Goal: Task Accomplishment & Management: Complete application form

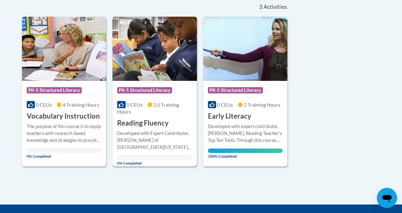
click at [133, 102] on span "0 CEUs" at bounding box center [135, 105] width 16 height 6
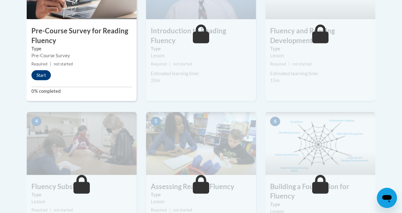
scroll to position [251, 0]
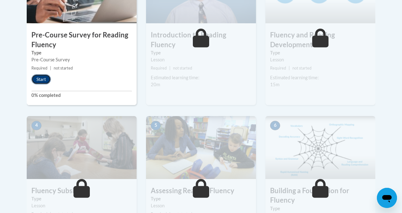
click at [37, 77] on button "Start" at bounding box center [40, 79] width 19 height 10
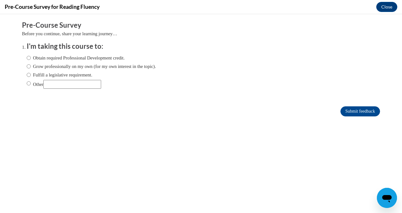
scroll to position [0, 0]
click at [59, 58] on label "Obtain required Professional Development credit." at bounding box center [76, 57] width 98 height 7
click at [31, 58] on input "Obtain required Professional Development credit." at bounding box center [29, 57] width 4 height 7
radio input "true"
click at [382, 7] on button "Close" at bounding box center [387, 7] width 21 height 10
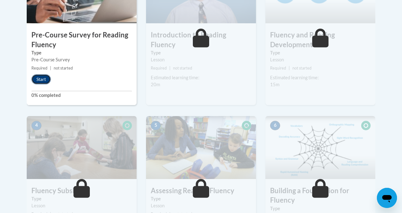
click at [45, 79] on button "Start" at bounding box center [40, 79] width 19 height 10
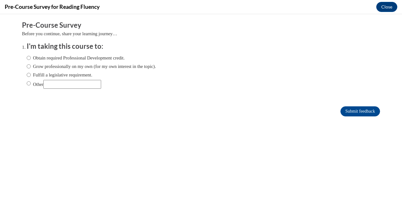
click at [53, 59] on label "Obtain required Professional Development credit." at bounding box center [76, 57] width 98 height 7
click at [31, 59] on input "Obtain required Professional Development credit." at bounding box center [29, 57] width 4 height 7
radio input "true"
click at [355, 112] on input "Submit feedback" at bounding box center [361, 111] width 40 height 10
click at [358, 110] on input "Submit feedback" at bounding box center [361, 111] width 40 height 10
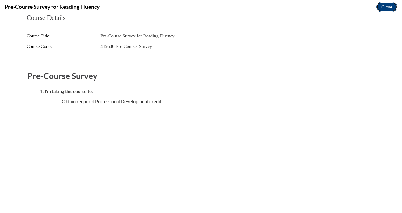
click at [385, 9] on button "Close" at bounding box center [387, 7] width 21 height 10
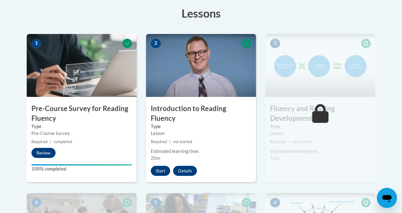
scroll to position [178, 0]
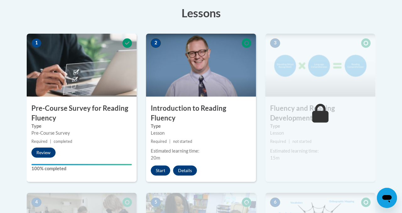
click at [60, 120] on h3 "Pre-Course Survey for Reading Fluency" at bounding box center [82, 112] width 110 height 19
click at [163, 165] on button "Start" at bounding box center [160, 170] width 19 height 10
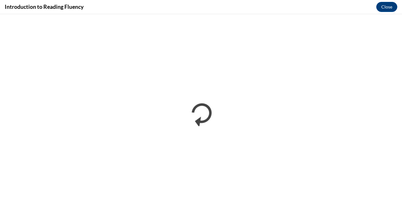
scroll to position [0, 0]
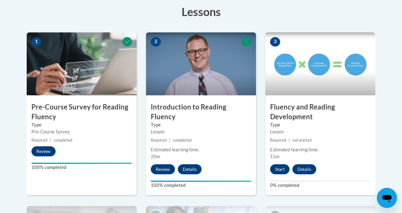
scroll to position [183, 0]
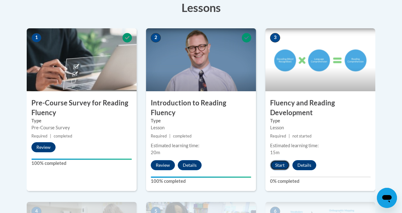
click at [278, 168] on button "Start" at bounding box center [279, 165] width 19 height 10
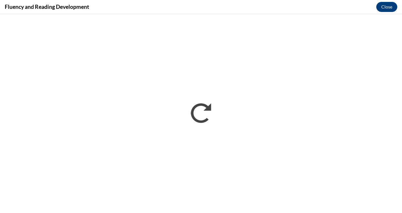
scroll to position [0, 0]
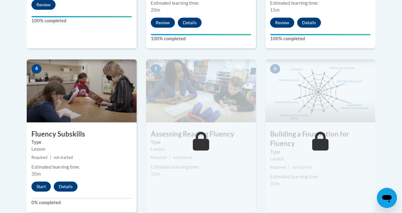
scroll to position [340, 0]
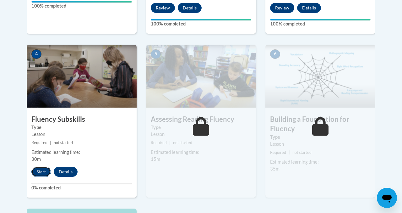
click at [43, 174] on button "Start" at bounding box center [40, 172] width 19 height 10
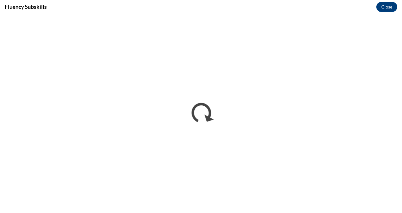
scroll to position [0, 0]
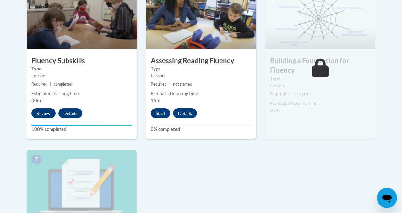
scroll to position [401, 0]
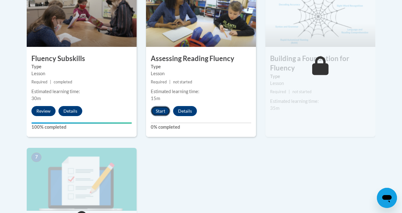
click at [158, 112] on button "Start" at bounding box center [160, 111] width 19 height 10
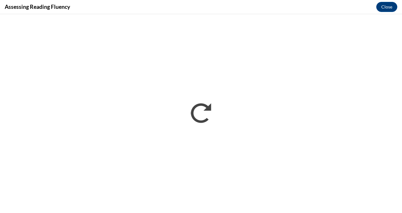
scroll to position [0, 0]
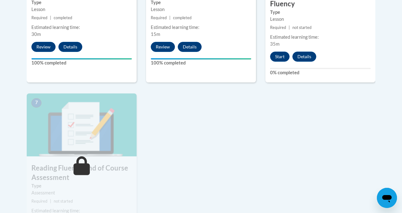
scroll to position [449, 0]
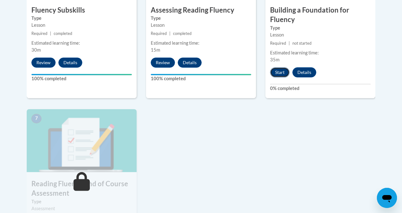
click at [276, 72] on button "Start" at bounding box center [279, 72] width 19 height 10
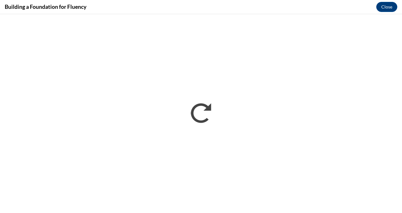
scroll to position [0, 0]
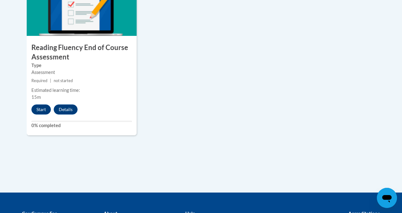
scroll to position [565, 0]
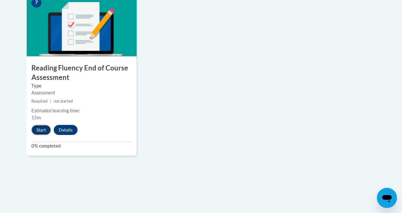
click at [35, 132] on button "Start" at bounding box center [40, 130] width 19 height 10
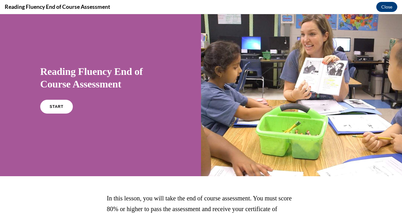
scroll to position [12, 0]
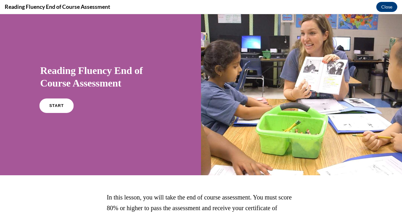
click at [48, 102] on link "START" at bounding box center [56, 105] width 34 height 14
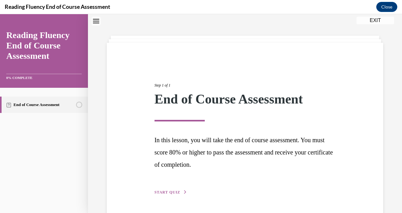
scroll to position [40, 0]
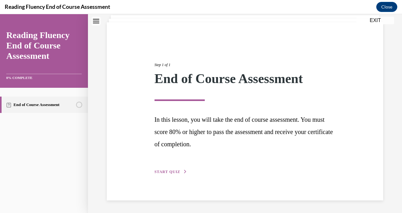
click at [168, 168] on div "Step 1 of 1 End of Course Assessment In this lesson, you will take the end of c…" at bounding box center [245, 111] width 191 height 128
click at [171, 173] on span "START QUIZ" at bounding box center [168, 171] width 26 height 4
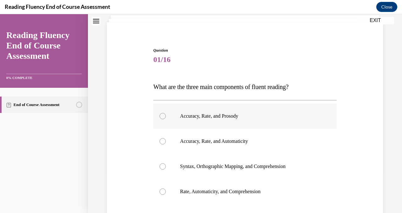
click at [208, 121] on label "Accuracy, Rate, and Prosody" at bounding box center [244, 115] width 183 height 25
click at [166, 119] on input "Accuracy, Rate, and Prosody" at bounding box center [163, 116] width 6 height 6
radio input "true"
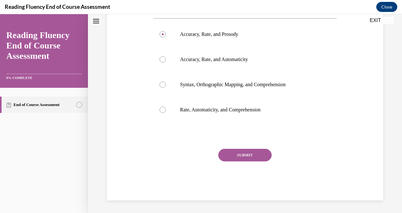
click at [241, 153] on button "SUBMIT" at bounding box center [244, 155] width 53 height 13
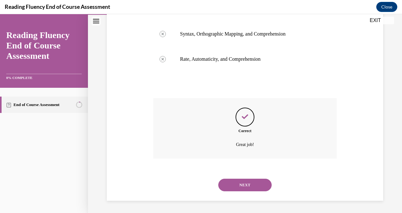
scroll to position [173, 0]
click at [247, 182] on button "NEXT" at bounding box center [244, 184] width 53 height 13
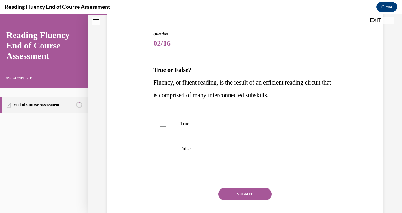
scroll to position [60, 0]
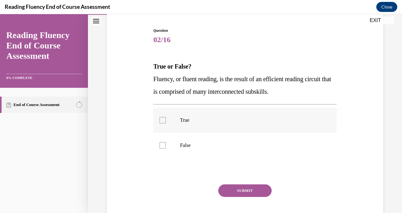
click at [197, 126] on label "True" at bounding box center [244, 119] width 183 height 25
click at [166, 123] on input "True" at bounding box center [163, 120] width 6 height 6
checkbox input "true"
click at [225, 189] on button "SUBMIT" at bounding box center [244, 190] width 53 height 13
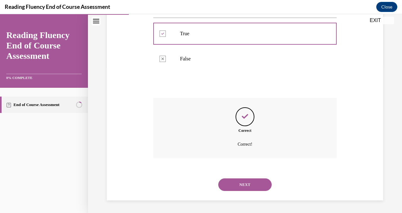
click at [234, 180] on button "NEXT" at bounding box center [244, 184] width 53 height 13
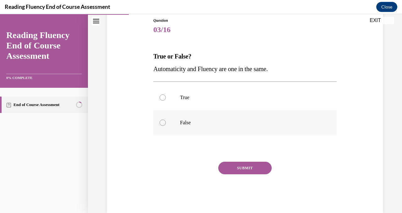
click at [203, 123] on p "False" at bounding box center [250, 122] width 141 height 6
click at [166, 123] on input "False" at bounding box center [163, 122] width 6 height 6
radio input "true"
click at [233, 166] on button "SUBMIT" at bounding box center [244, 168] width 53 height 13
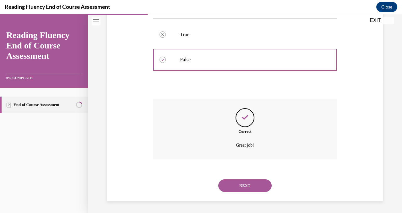
scroll to position [134, 0]
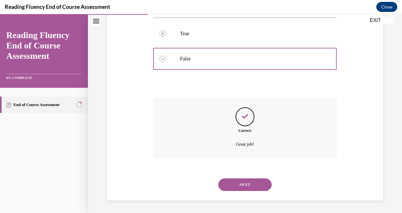
click at [243, 195] on div "NEXT" at bounding box center [244, 184] width 183 height 25
click at [245, 188] on button "NEXT" at bounding box center [244, 184] width 53 height 13
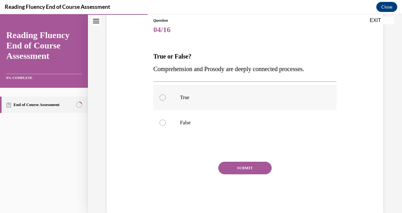
click at [199, 101] on label "True" at bounding box center [244, 97] width 183 height 25
click at [166, 101] on input "True" at bounding box center [163, 97] width 6 height 6
radio input "true"
click at [233, 169] on button "SUBMIT" at bounding box center [244, 168] width 53 height 13
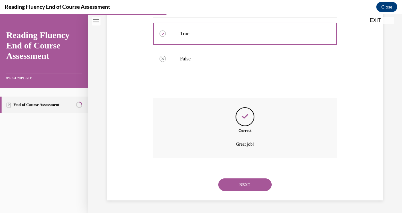
click at [235, 190] on button "NEXT" at bounding box center [244, 184] width 53 height 13
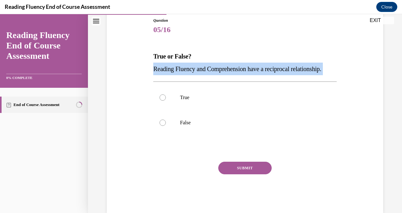
drag, startPoint x: 155, startPoint y: 72, endPoint x: 334, endPoint y: 75, distance: 179.2
click at [334, 76] on div "Question 05/16 True or False? Reading Fluency and Comprehension have a reciproc…" at bounding box center [244, 116] width 183 height 196
copy div "Reading Fluency and Comprehension have a reciprocal relationship."
click at [225, 90] on label "True" at bounding box center [244, 97] width 183 height 25
click at [166, 94] on input "True" at bounding box center [163, 97] width 6 height 6
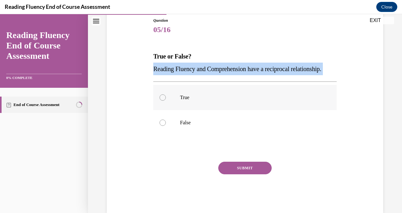
radio input "true"
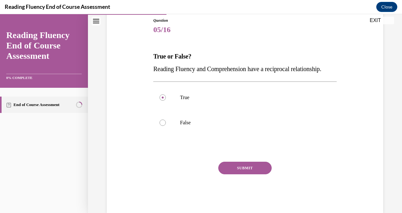
click at [238, 168] on button "SUBMIT" at bounding box center [244, 168] width 53 height 13
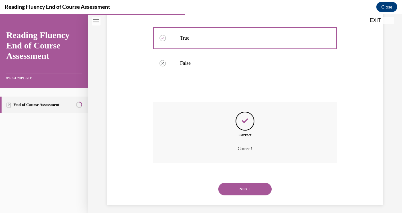
scroll to position [134, 0]
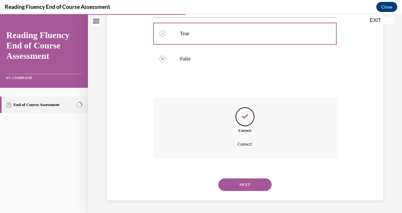
click at [240, 182] on button "NEXT" at bounding box center [244, 184] width 53 height 13
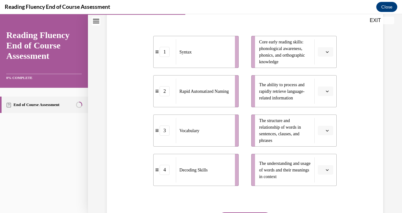
scroll to position [132, 0]
click at [254, 125] on li "The structure and relationship of words in sentences, clauses, and phrases" at bounding box center [293, 130] width 85 height 32
click at [329, 131] on span "button" at bounding box center [327, 130] width 4 height 4
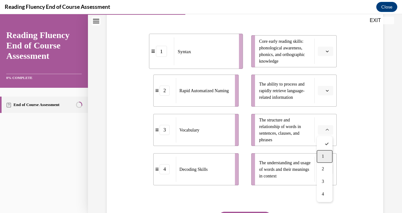
click at [323, 155] on span "1" at bounding box center [323, 156] width 2 height 5
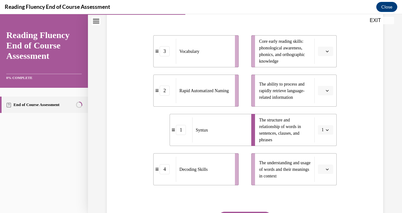
click at [324, 168] on span "Please select an option" at bounding box center [323, 169] width 2 height 6
click at [326, 143] on div "3" at bounding box center [325, 142] width 16 height 13
click at [325, 54] on button "button" at bounding box center [325, 51] width 15 height 9
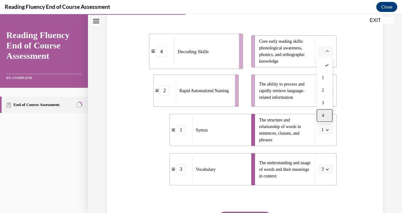
click at [320, 113] on div "4" at bounding box center [325, 115] width 16 height 13
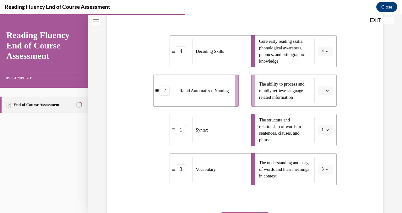
click at [326, 87] on button "button" at bounding box center [325, 90] width 15 height 9
click at [319, 128] on div "2" at bounding box center [325, 129] width 16 height 13
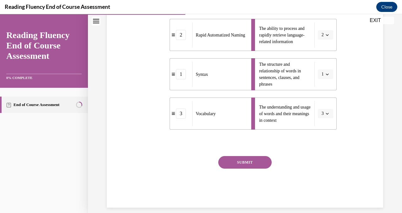
click at [239, 163] on button "SUBMIT" at bounding box center [244, 162] width 53 height 13
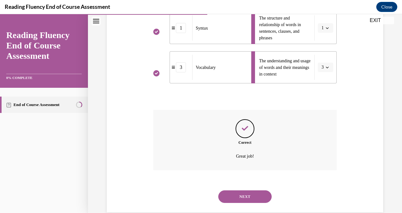
scroll to position [245, 0]
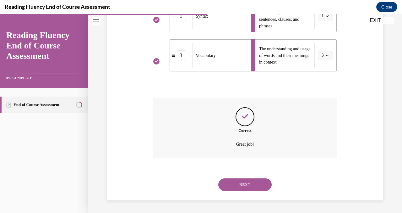
click at [243, 185] on button "NEXT" at bounding box center [244, 184] width 53 height 13
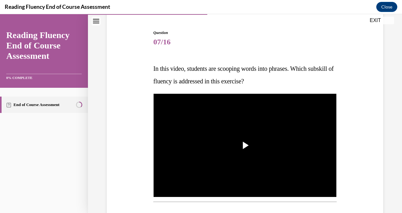
scroll to position [68, 0]
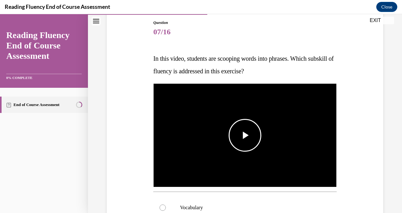
click at [245, 135] on span "Video player" at bounding box center [245, 135] width 0 height 0
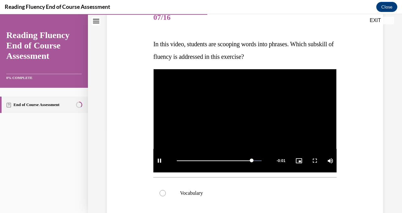
scroll to position [77, 0]
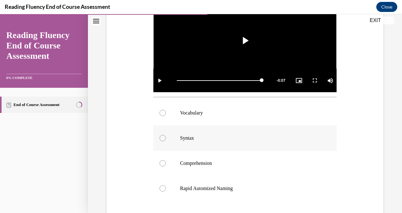
click at [205, 146] on label "Syntax" at bounding box center [244, 137] width 183 height 25
click at [166, 141] on input "Syntax" at bounding box center [163, 138] width 6 height 6
radio input "true"
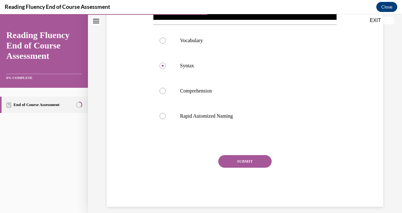
click at [238, 165] on button "SUBMIT" at bounding box center [244, 161] width 53 height 13
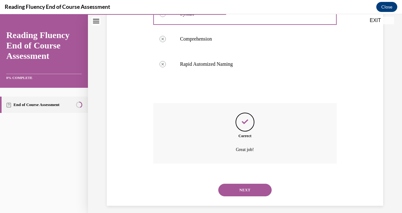
scroll to position [292, 0]
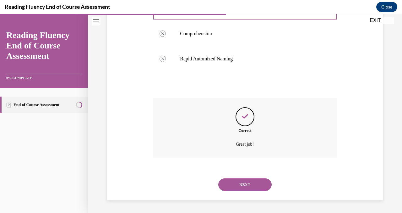
click at [240, 186] on button "NEXT" at bounding box center [244, 184] width 53 height 13
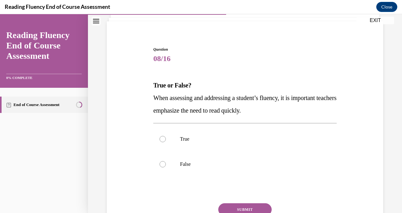
scroll to position [42, 0]
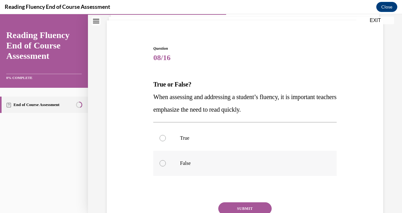
click at [226, 168] on label "False" at bounding box center [244, 163] width 183 height 25
click at [166, 166] on input "False" at bounding box center [163, 163] width 6 height 6
radio input "true"
click at [234, 206] on button "SUBMIT" at bounding box center [244, 208] width 53 height 13
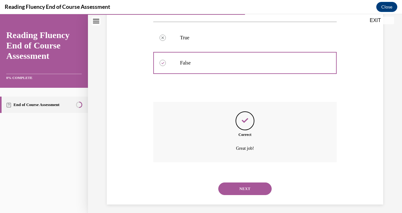
scroll to position [146, 0]
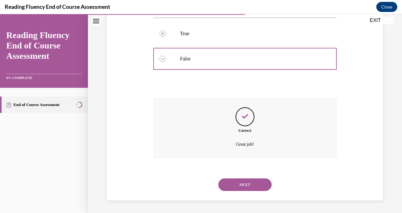
click at [242, 185] on button "NEXT" at bounding box center [244, 184] width 53 height 13
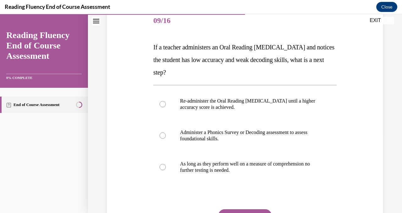
scroll to position [83, 0]
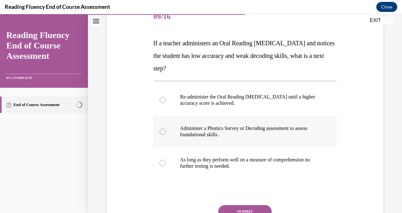
click at [201, 143] on label "Administer a Phonics Survey or Decoding assessment to assess foundational skill…" at bounding box center [244, 131] width 183 height 31
click at [166, 135] on input "Administer a Phonics Survey or Decoding assessment to assess foundational skill…" at bounding box center [163, 131] width 6 height 6
radio input "true"
click at [229, 207] on button "SUBMIT" at bounding box center [244, 211] width 53 height 13
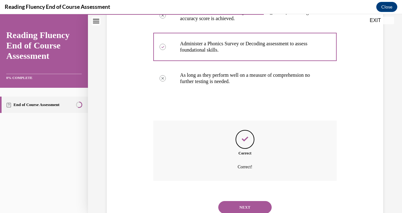
scroll to position [190, 0]
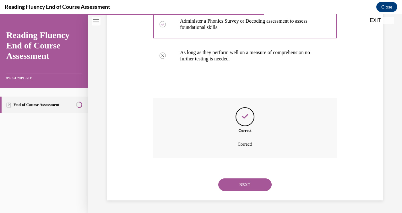
click at [245, 185] on button "NEXT" at bounding box center [244, 184] width 53 height 13
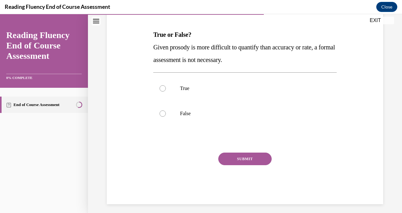
scroll to position [92, 0]
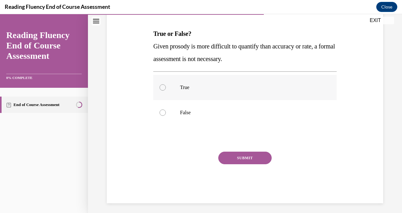
click at [194, 83] on label "True" at bounding box center [244, 87] width 183 height 25
click at [166, 84] on input "True" at bounding box center [163, 87] width 6 height 6
radio input "true"
click at [239, 163] on button "SUBMIT" at bounding box center [244, 157] width 53 height 13
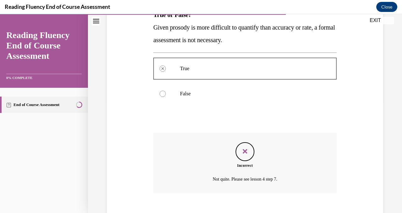
scroll to position [146, 0]
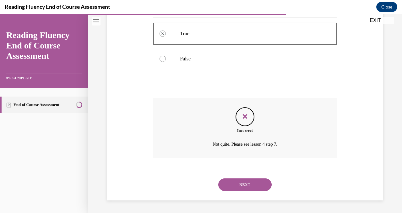
click at [236, 183] on button "NEXT" at bounding box center [244, 184] width 53 height 13
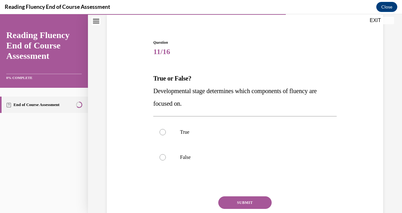
scroll to position [58, 0]
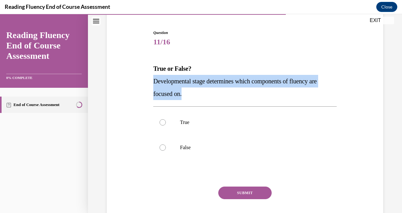
drag, startPoint x: 154, startPoint y: 80, endPoint x: 193, endPoint y: 92, distance: 40.2
click at [193, 92] on p "Developmental stage determines which components of fluency are focused on." at bounding box center [244, 87] width 183 height 25
copy span "Developmental stage determines which components of fluency are focused on."
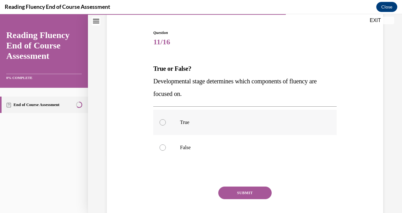
click at [186, 125] on p "True" at bounding box center [250, 122] width 141 height 6
click at [166, 125] on input "True" at bounding box center [163, 122] width 6 height 6
radio input "true"
click at [236, 190] on button "SUBMIT" at bounding box center [244, 192] width 53 height 13
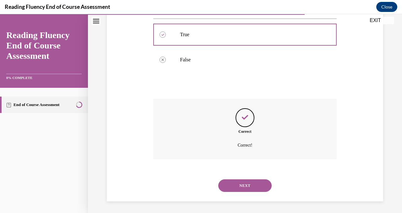
scroll to position [146, 0]
click at [241, 183] on button "NEXT" at bounding box center [244, 184] width 53 height 13
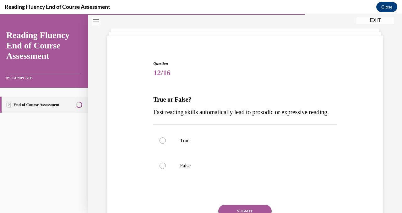
scroll to position [30, 0]
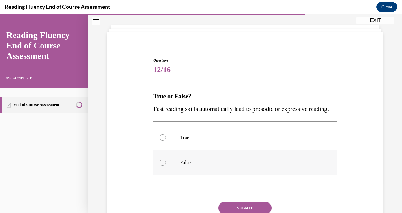
click at [166, 166] on div at bounding box center [163, 162] width 6 height 6
click at [166, 166] on input "False" at bounding box center [163, 162] width 6 height 6
radio input "true"
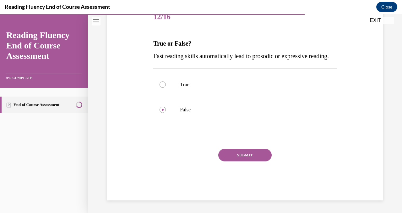
click at [227, 158] on button "SUBMIT" at bounding box center [244, 155] width 53 height 13
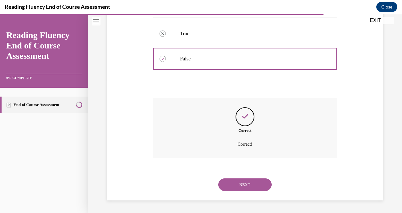
scroll to position [146, 0]
click at [237, 184] on button "NEXT" at bounding box center [244, 184] width 53 height 13
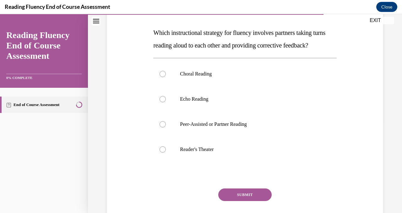
scroll to position [93, 0]
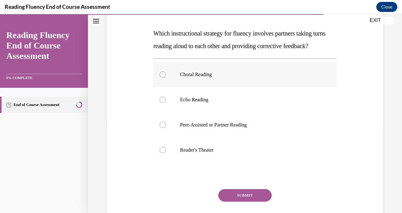
click at [196, 78] on p "Choral Reading" at bounding box center [250, 74] width 141 height 6
click at [166, 78] on input "Choral Reading" at bounding box center [163, 74] width 6 height 6
radio input "true"
click at [245, 201] on button "SUBMIT" at bounding box center [244, 195] width 53 height 13
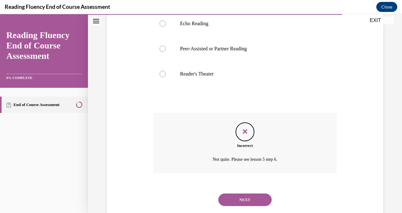
scroll to position [196, 0]
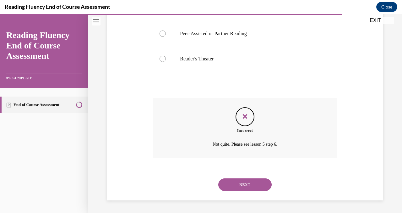
click at [246, 185] on button "NEXT" at bounding box center [244, 184] width 53 height 13
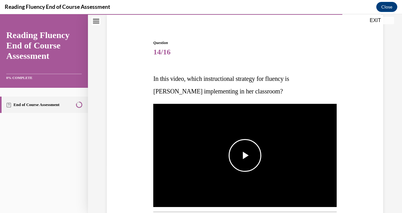
scroll to position [50, 0]
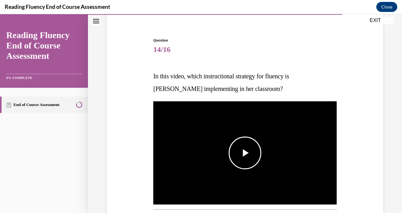
click at [245, 153] on span "Video player" at bounding box center [245, 153] width 0 height 0
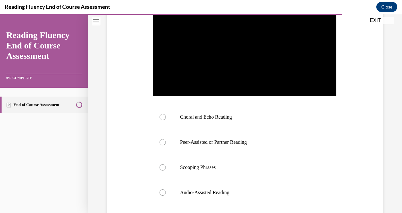
scroll to position [159, 0]
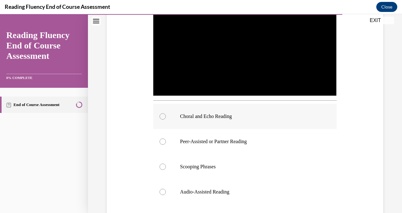
click at [231, 122] on label "Choral and Echo Reading" at bounding box center [244, 116] width 183 height 25
click at [166, 119] on input "Choral and Echo Reading" at bounding box center [163, 116] width 6 height 6
radio input "true"
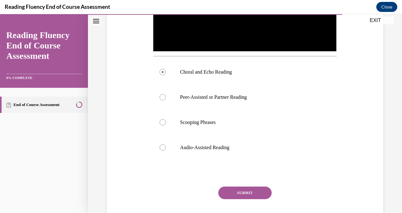
click at [240, 187] on button "SUBMIT" at bounding box center [244, 192] width 53 height 13
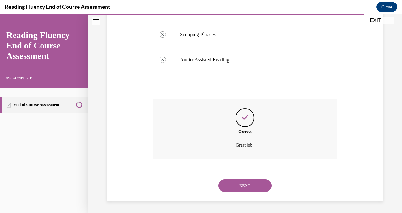
scroll to position [292, 0]
click at [240, 184] on button "NEXT" at bounding box center [244, 184] width 53 height 13
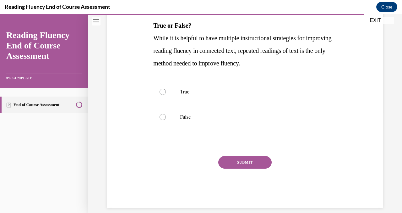
scroll to position [103, 0]
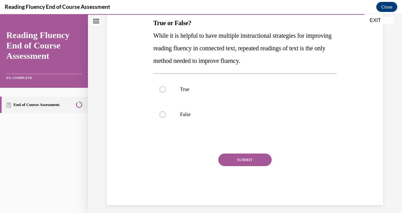
click at [155, 36] on span "While it is helpful to have multiple instructional strategies for improving rea…" at bounding box center [242, 48] width 178 height 32
click at [189, 114] on p "False" at bounding box center [250, 114] width 141 height 6
click at [166, 114] on input "False" at bounding box center [163, 114] width 6 height 6
radio input "true"
click at [228, 159] on button "SUBMIT" at bounding box center [244, 159] width 53 height 13
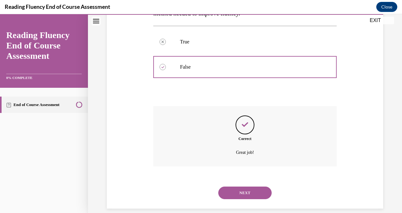
scroll to position [159, 0]
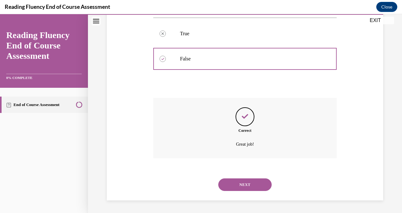
click at [241, 190] on button "NEXT" at bounding box center [244, 184] width 53 height 13
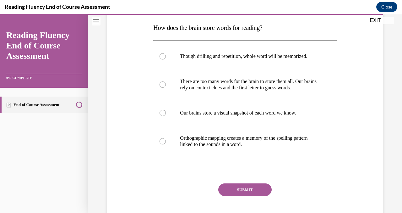
scroll to position [89, 0]
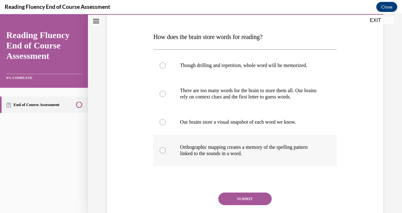
click at [204, 140] on label "Orthographic mapping creates a memory of the spelling pattern linked to the sou…" at bounding box center [244, 150] width 183 height 31
click at [166, 147] on input "Orthographic mapping creates a memory of the spelling pattern linked to the sou…" at bounding box center [163, 150] width 6 height 6
radio input "true"
click at [251, 206] on div "SUBMIT" at bounding box center [244, 207] width 183 height 31
click at [251, 201] on button "SUBMIT" at bounding box center [244, 198] width 53 height 13
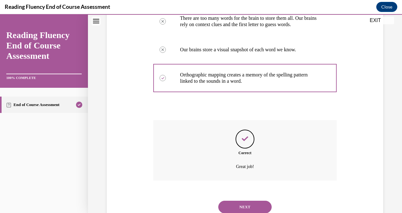
scroll to position [184, 0]
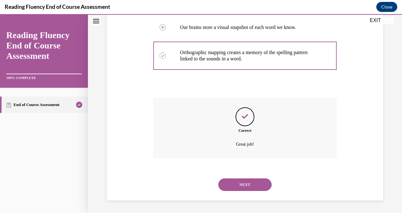
click at [242, 179] on button "NEXT" at bounding box center [244, 184] width 53 height 13
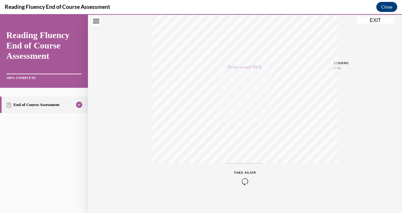
scroll to position [124, 0]
click at [386, 20] on button "EXIT" at bounding box center [376, 21] width 38 height 8
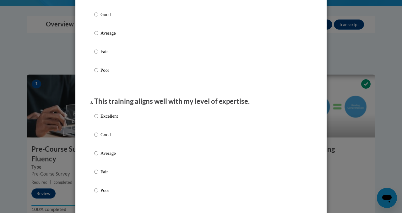
scroll to position [0, 0]
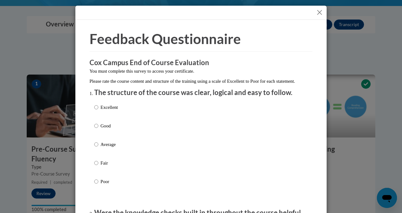
click at [322, 12] on button "Close" at bounding box center [320, 12] width 8 height 8
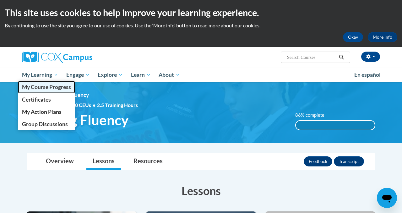
click at [54, 86] on span "My Course Progress" at bounding box center [46, 87] width 49 height 7
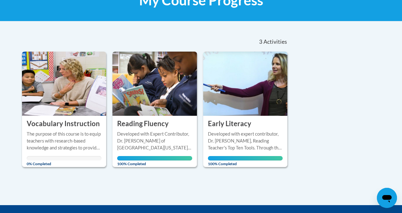
scroll to position [141, 0]
